Goal: Find specific page/section: Find specific page/section

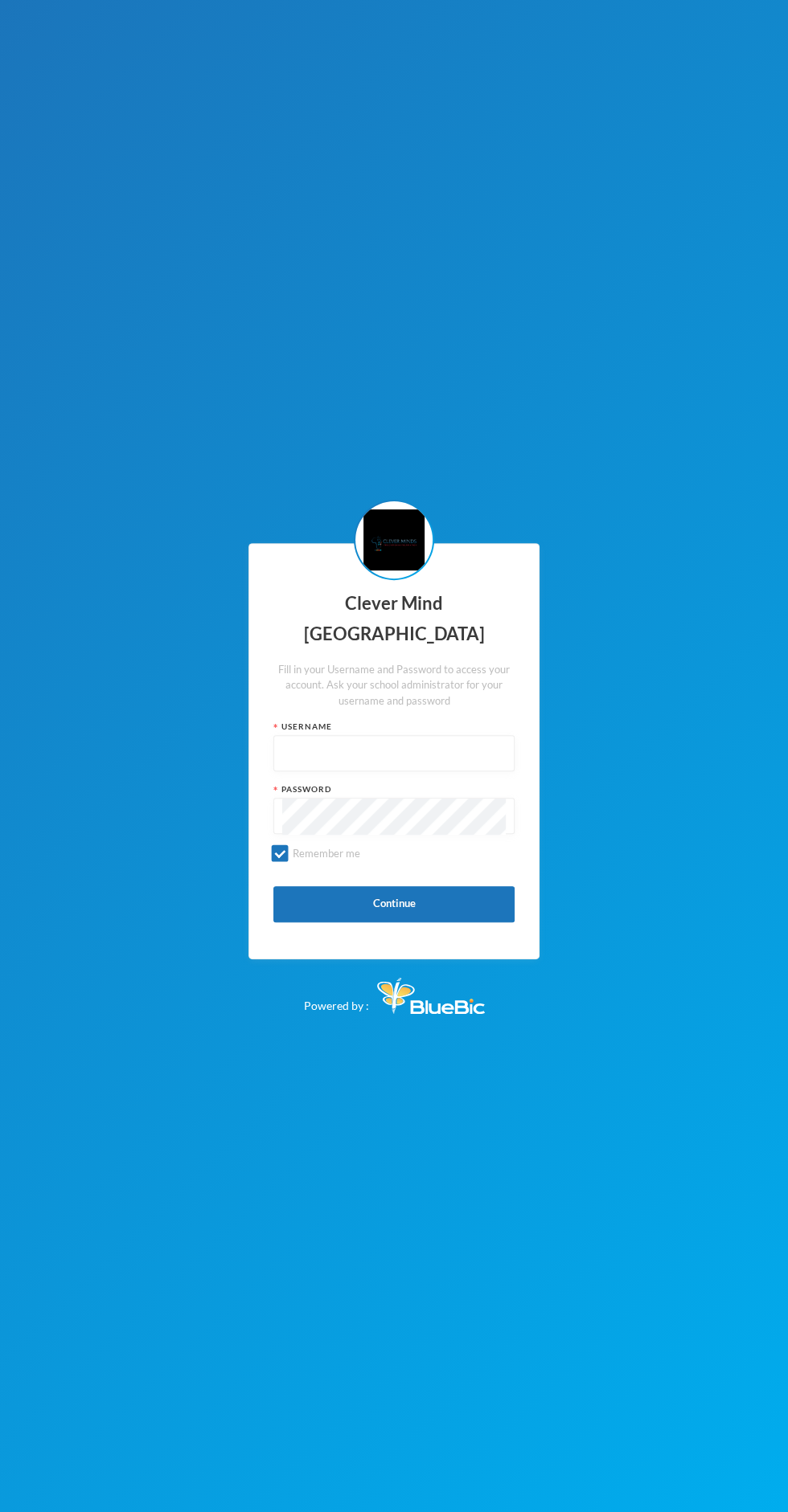
type input "staff-0003"
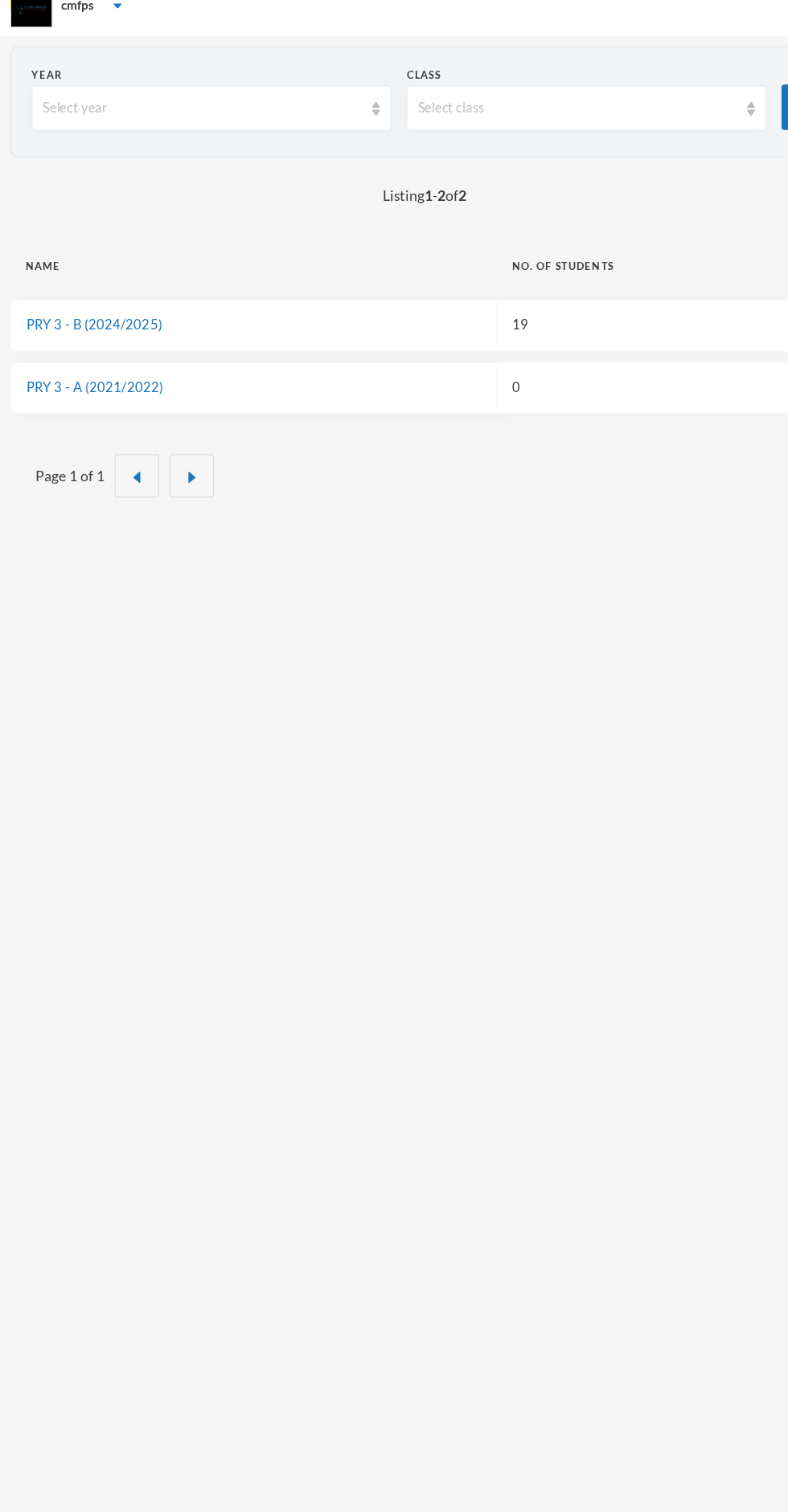
scroll to position [5, 0]
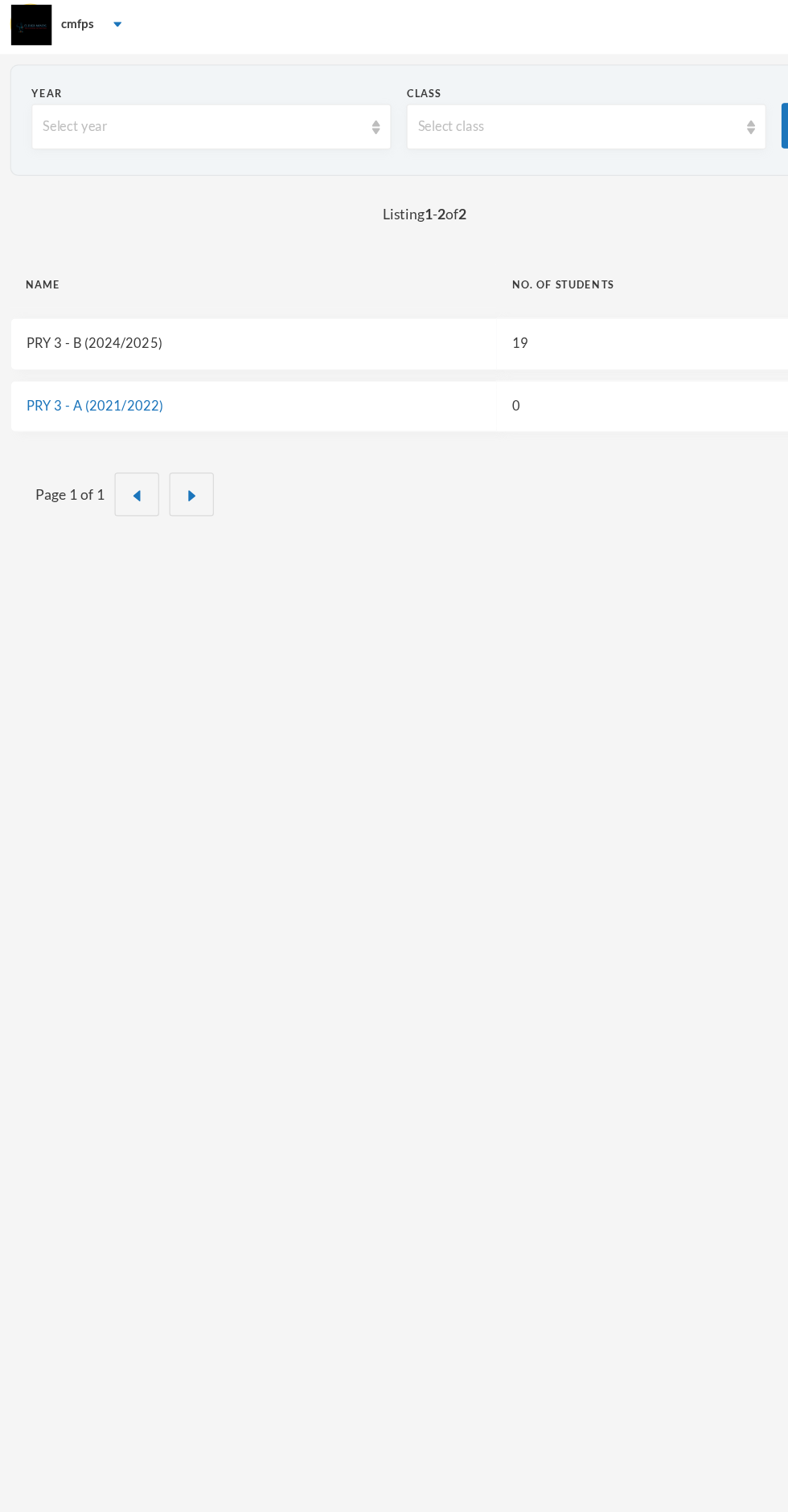
click at [100, 272] on link "PRY 3 - B (2024/2025)" at bounding box center [74, 272] width 108 height 13
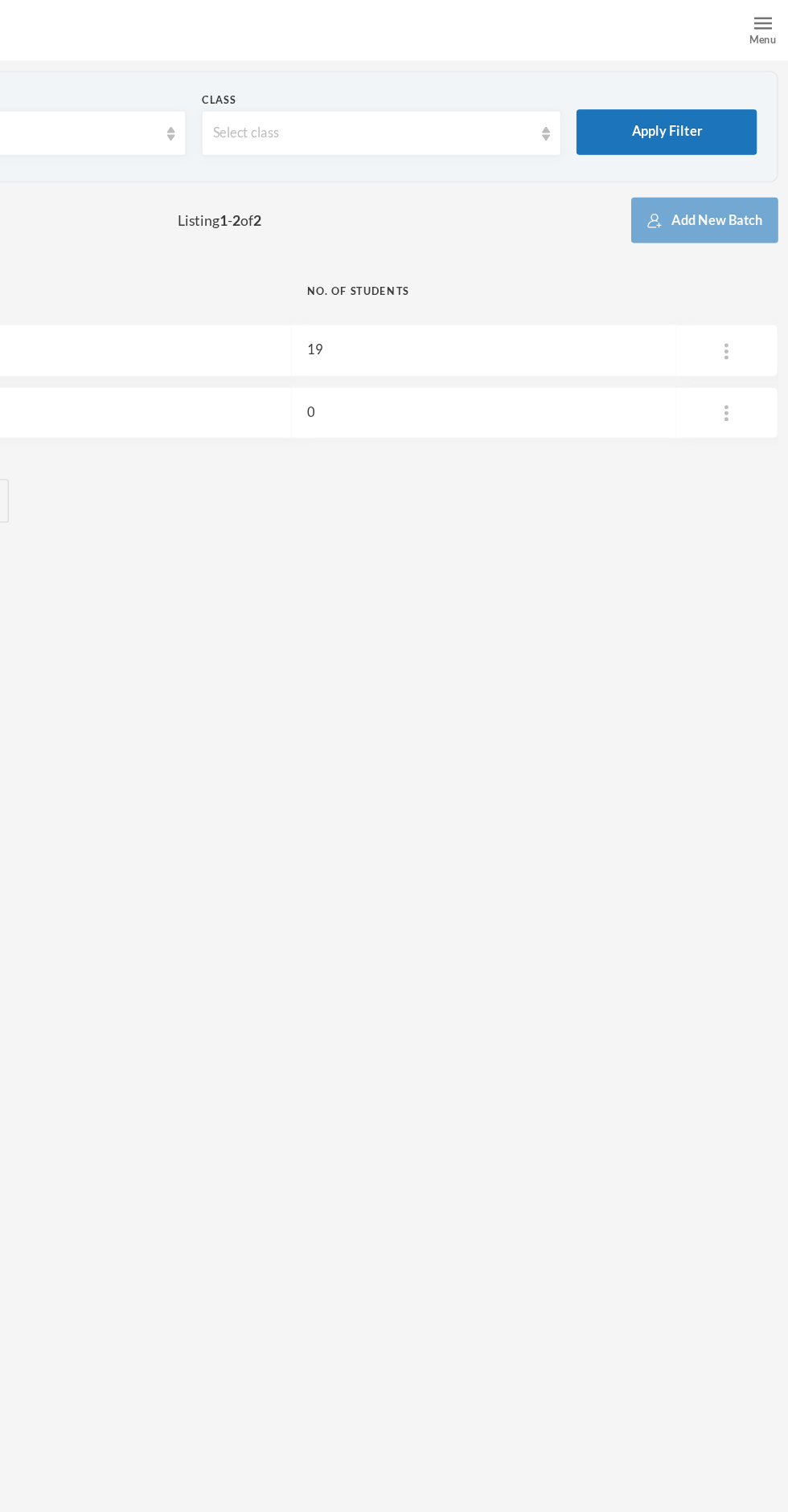
click at [755, 31] on div "Menu" at bounding box center [767, 24] width 40 height 49
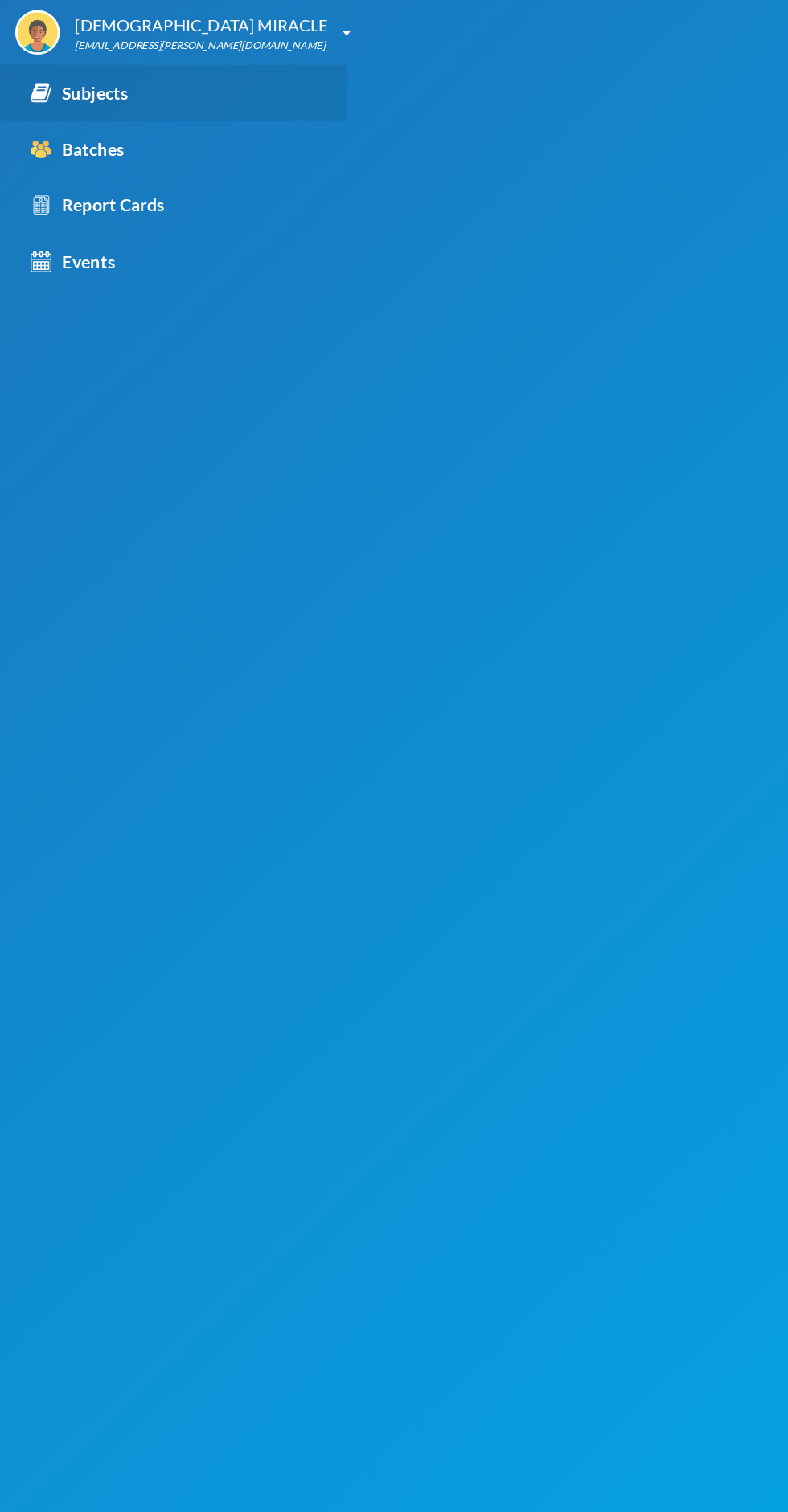
click at [88, 83] on div "Subjects" at bounding box center [63, 73] width 77 height 21
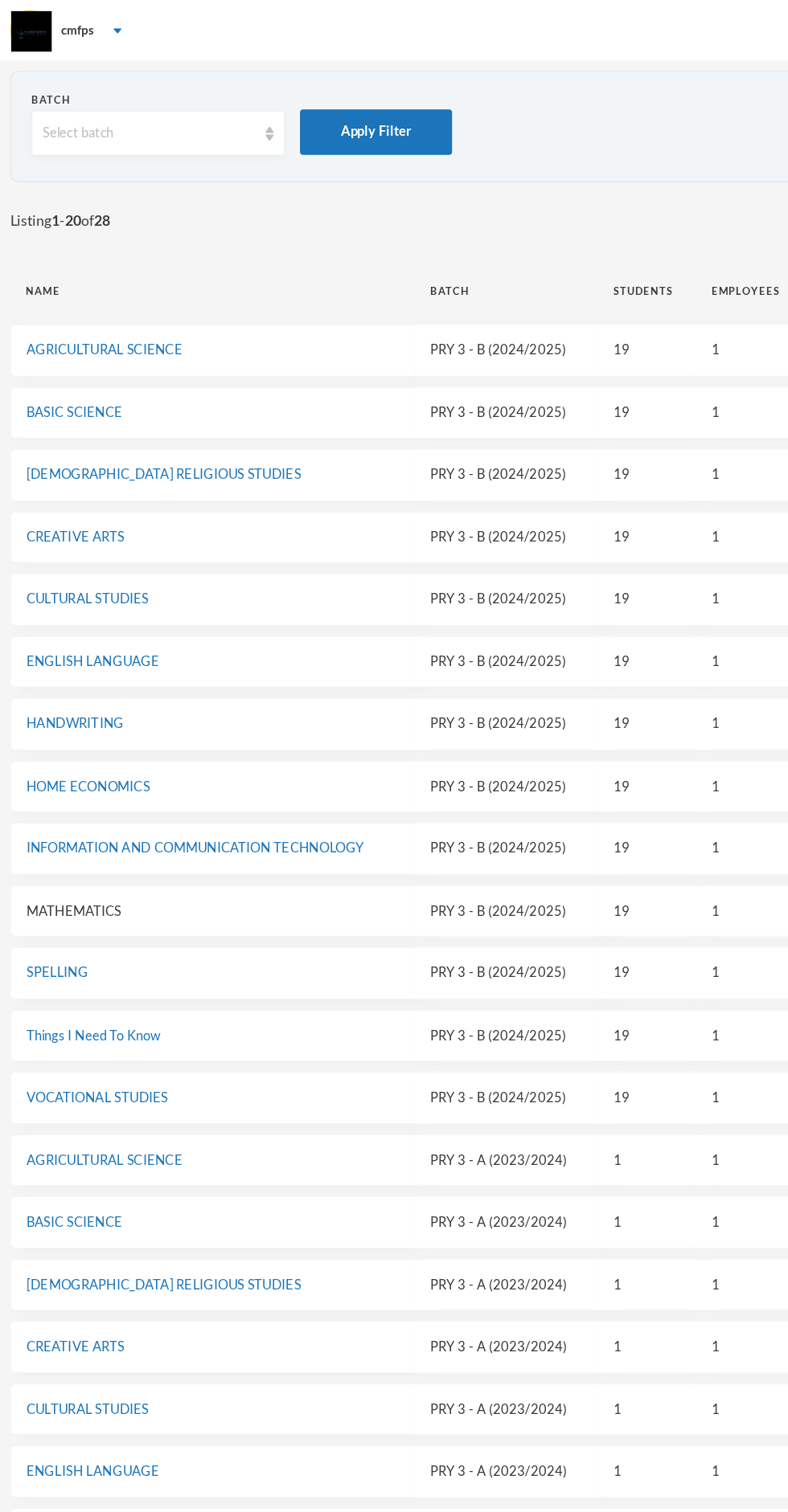
click at [64, 723] on link "MATHEMATICS" at bounding box center [58, 723] width 76 height 13
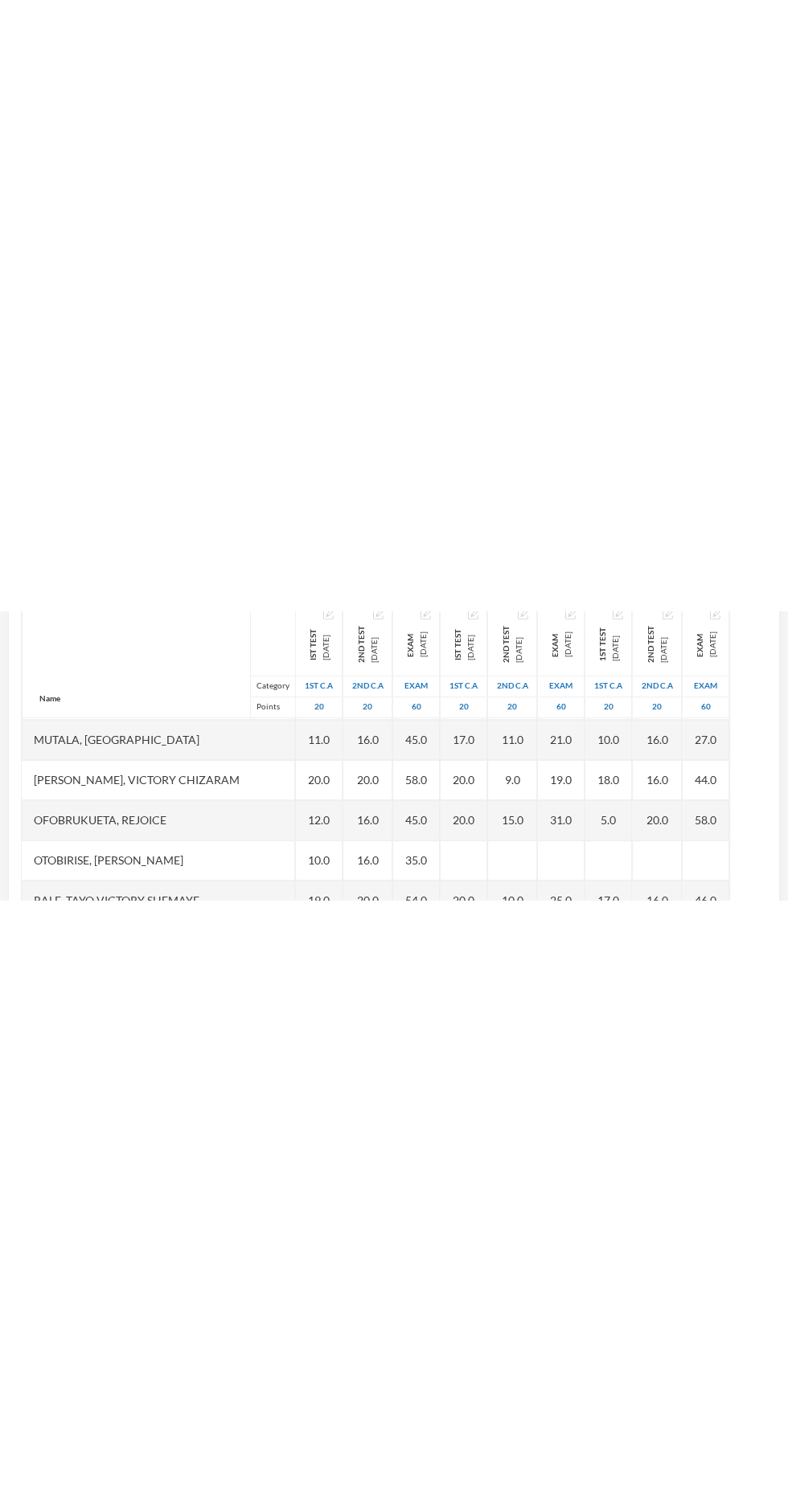
scroll to position [184, 0]
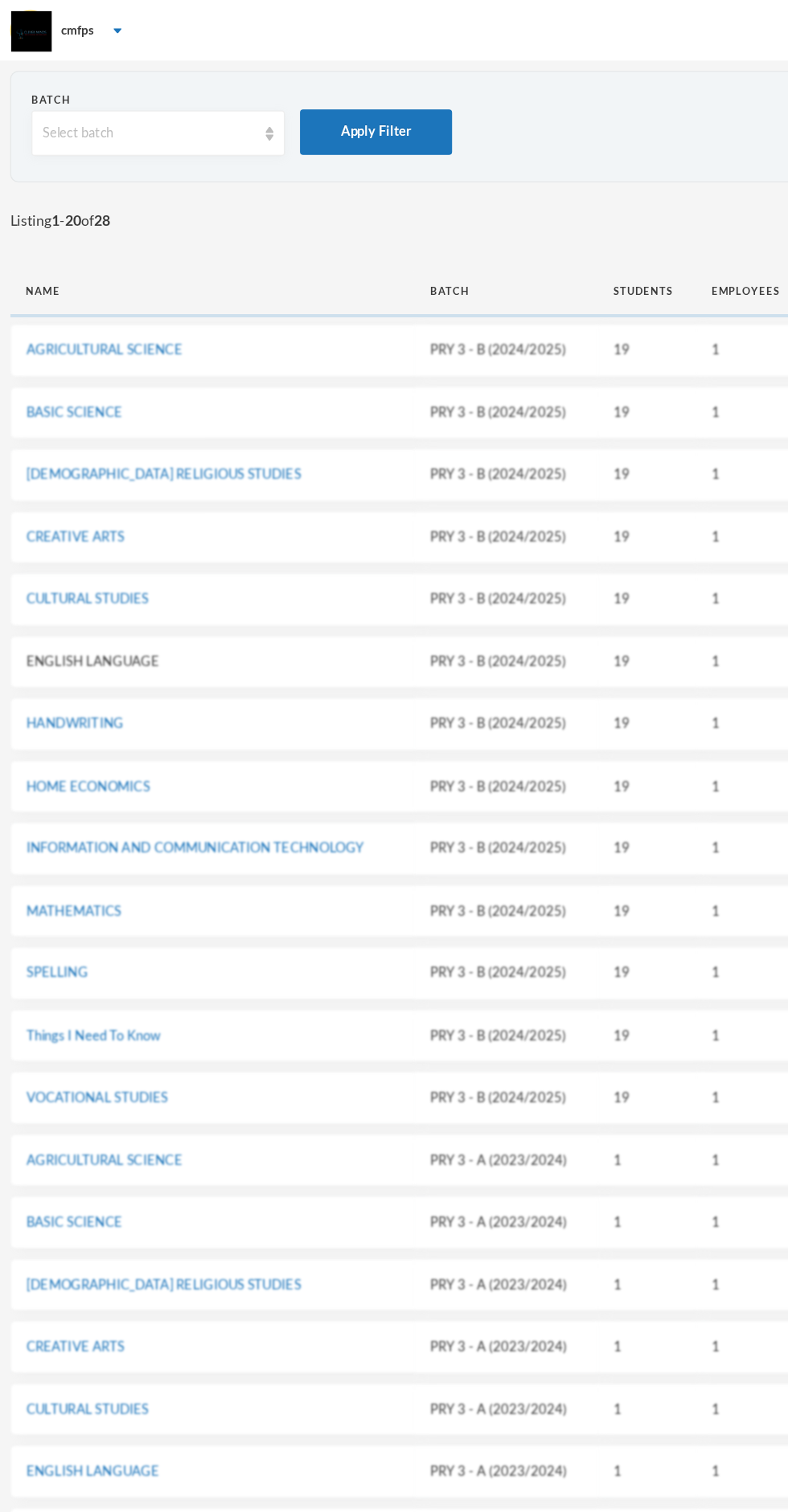
click at [71, 522] on link "ENGLISH LANGUAGE" at bounding box center [73, 525] width 105 height 13
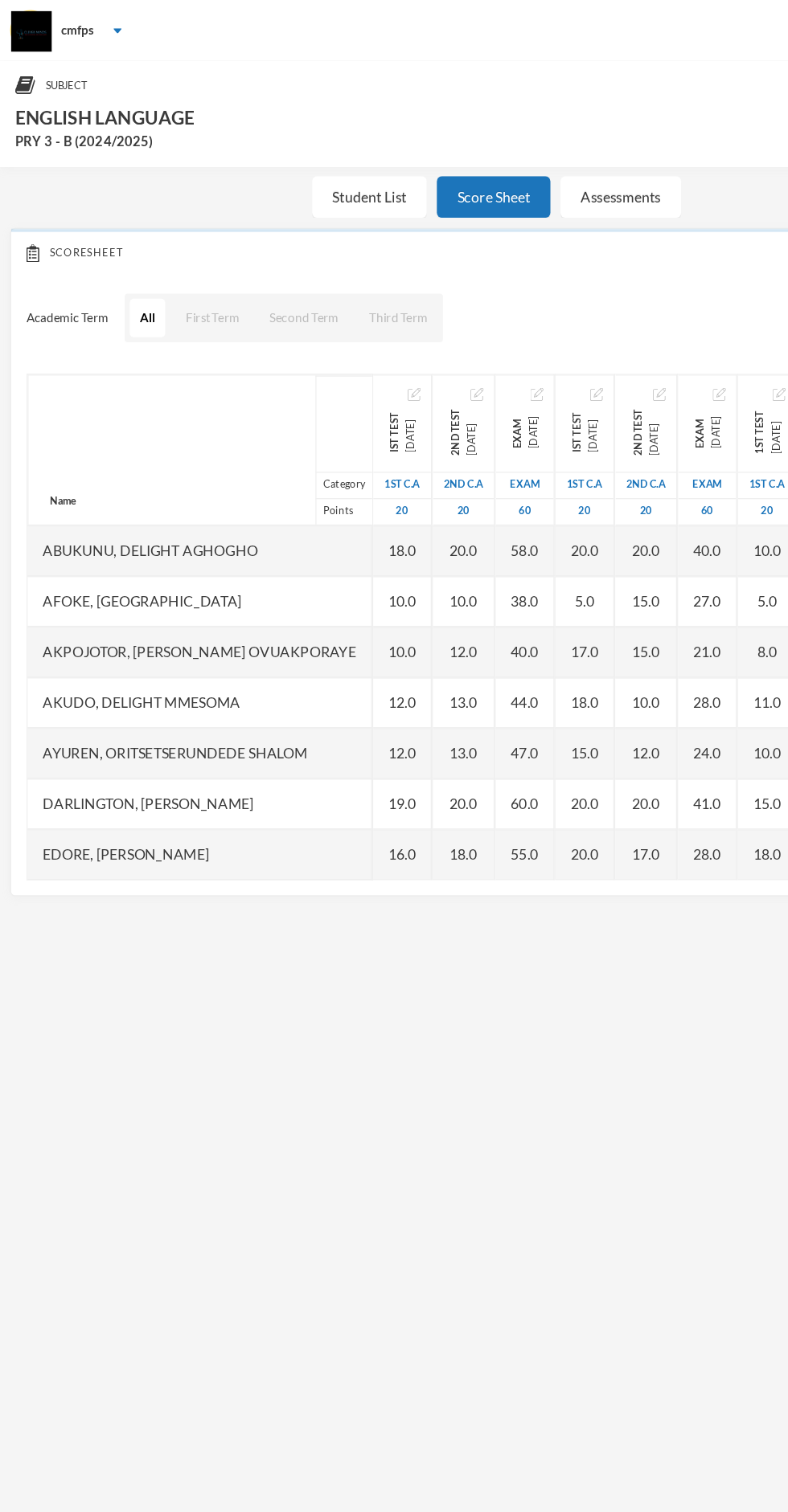
click at [86, 518] on div "Akpojotor, [PERSON_NAME] Ovuakporaye" at bounding box center [158, 517] width 273 height 40
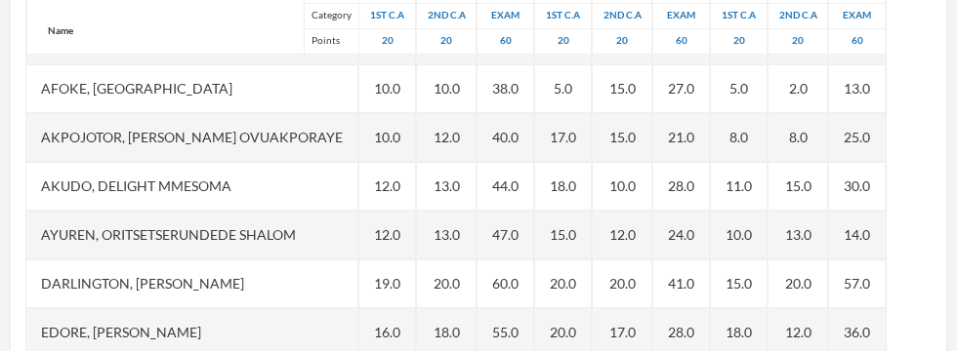
scroll to position [0, 50]
